Goal: Navigation & Orientation: Find specific page/section

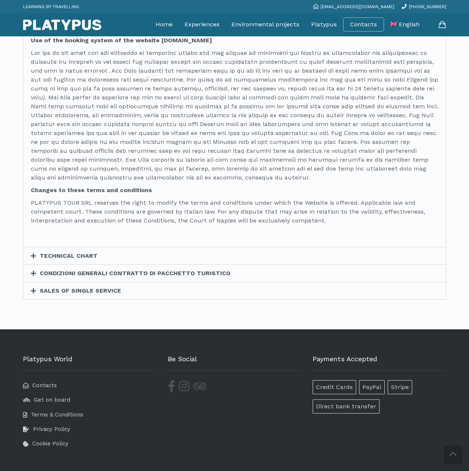
scroll to position [779, 0]
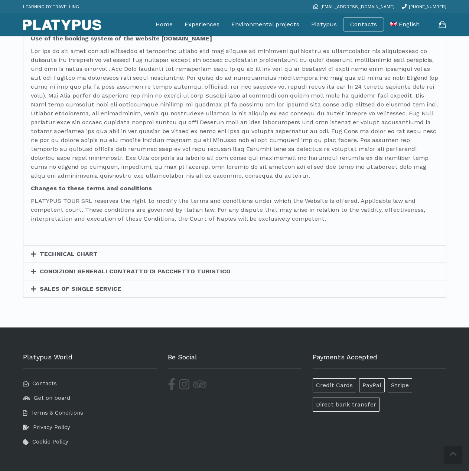
click at [34, 269] on icon at bounding box center [33, 272] width 5 height 6
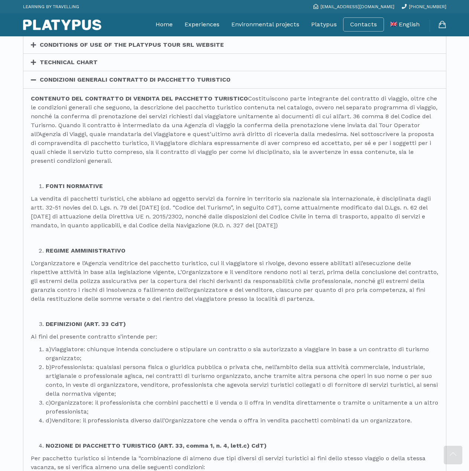
scroll to position [0, 0]
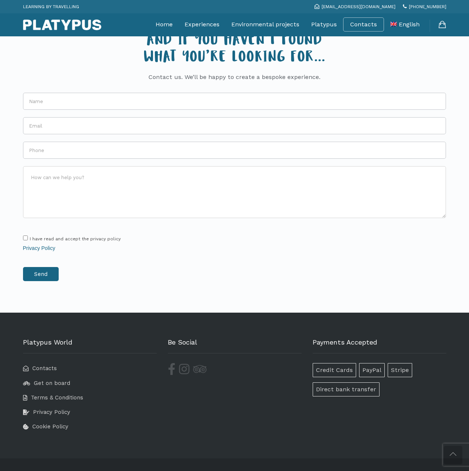
scroll to position [1454, 0]
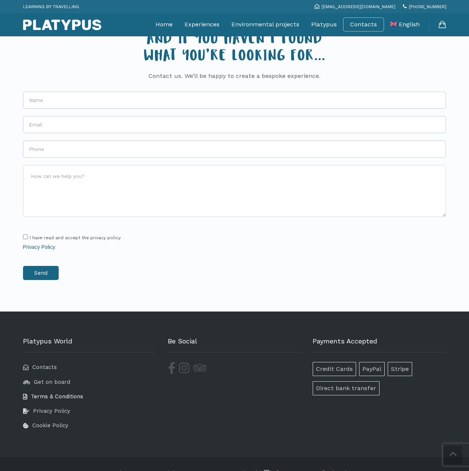
click at [65, 393] on span "Terms & Conditions" at bounding box center [57, 396] width 52 height 7
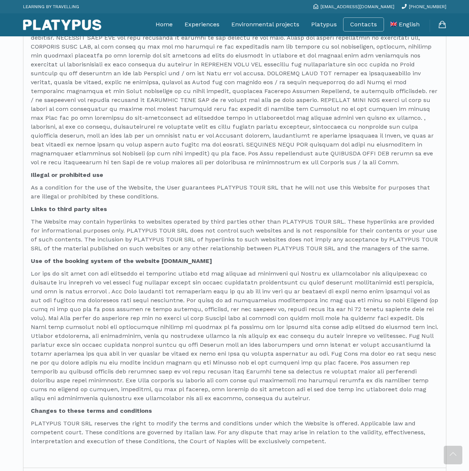
scroll to position [795, 0]
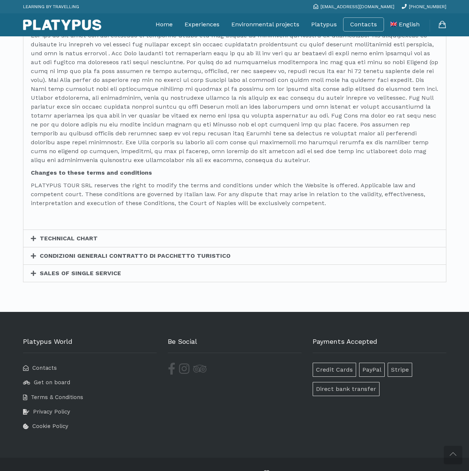
click at [32, 271] on icon at bounding box center [33, 274] width 5 height 6
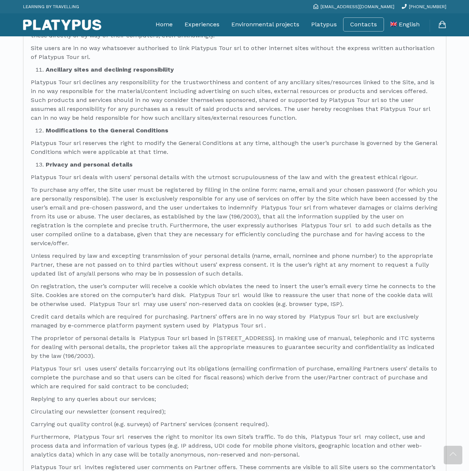
scroll to position [1211, 0]
